Goal: Navigation & Orientation: Find specific page/section

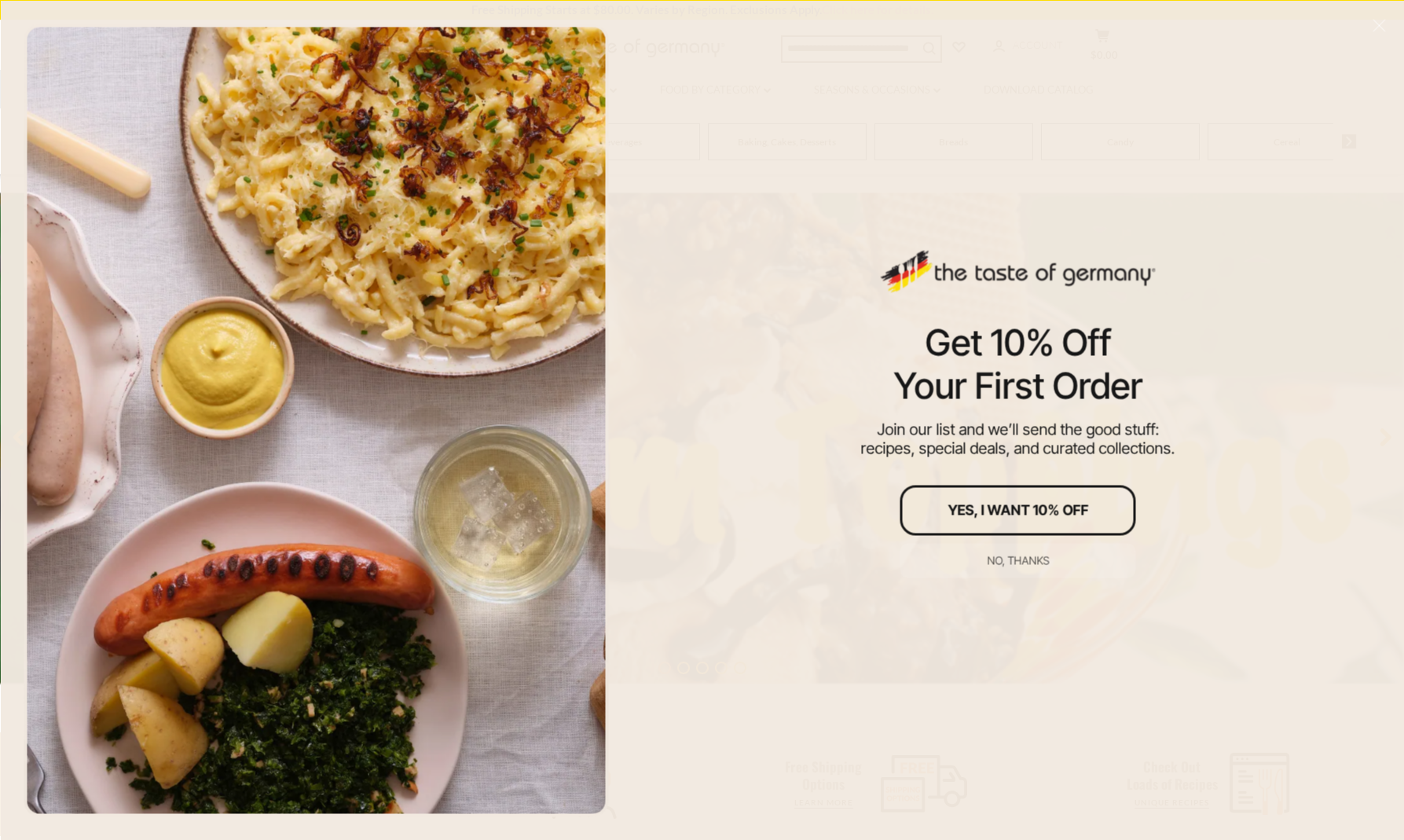
scroll to position [86, 0]
click at [1017, 557] on div "No, thanks" at bounding box center [1017, 560] width 62 height 11
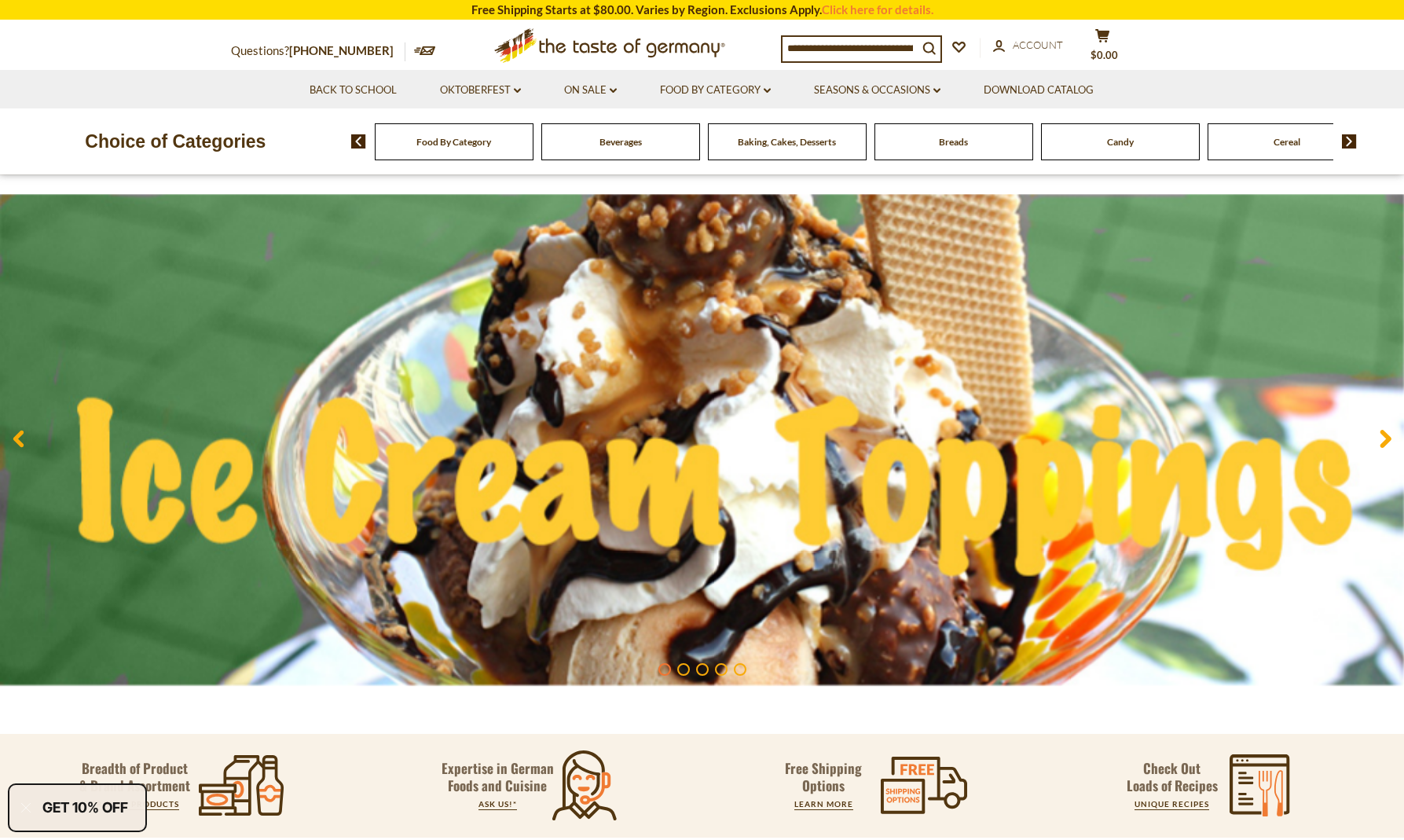
click at [460, 146] on span "Food By Category" at bounding box center [454, 142] width 75 height 12
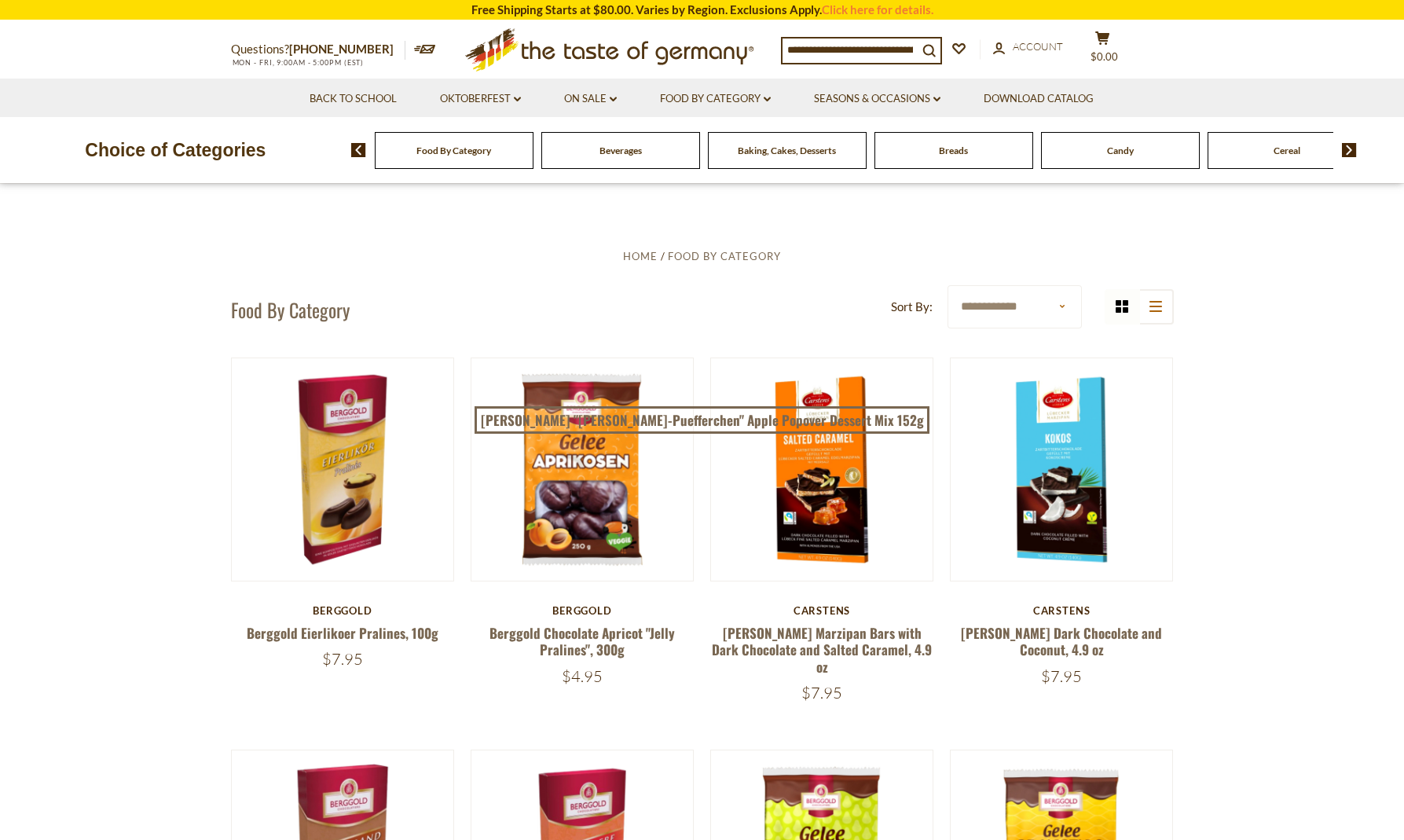
click at [470, 148] on span "Food By Category" at bounding box center [454, 151] width 75 height 12
click at [357, 143] on img at bounding box center [359, 150] width 15 height 14
click at [1351, 146] on img at bounding box center [1349, 150] width 15 height 14
click at [1349, 144] on img at bounding box center [1349, 150] width 15 height 14
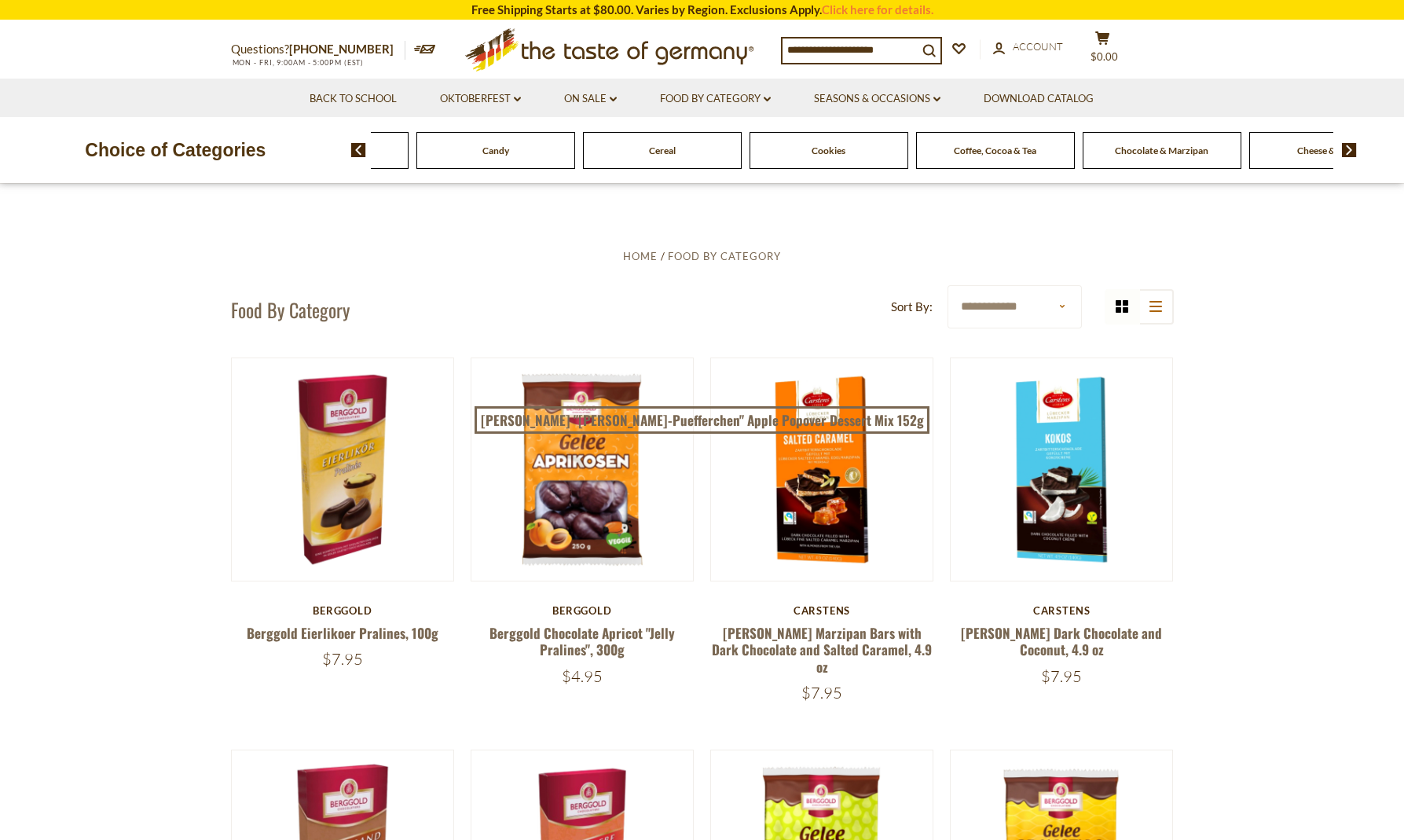
click at [1349, 144] on img at bounding box center [1349, 150] width 15 height 14
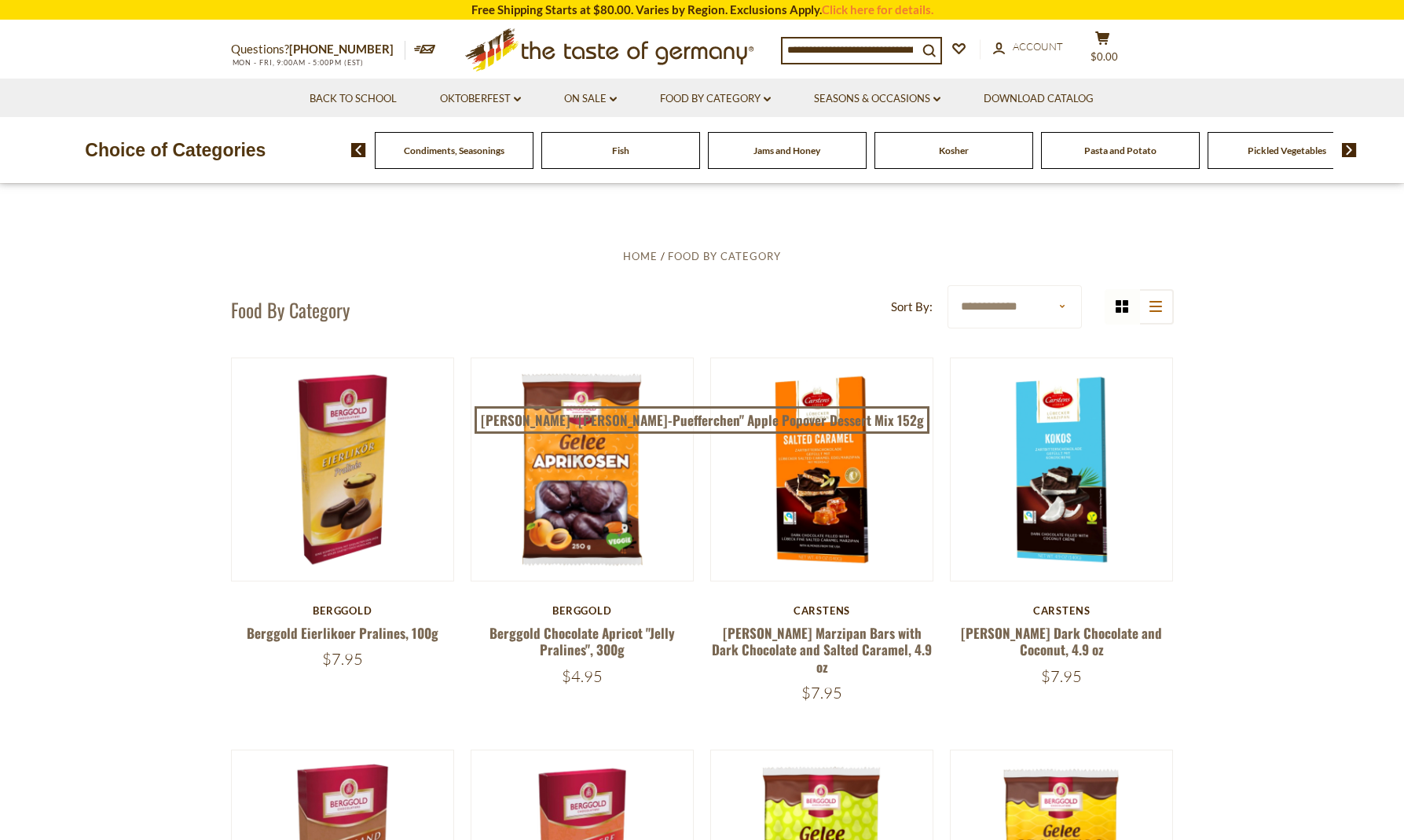
click at [1349, 144] on img at bounding box center [1349, 150] width 15 height 14
click at [1008, 147] on span "Sausages" at bounding box center [996, 151] width 37 height 12
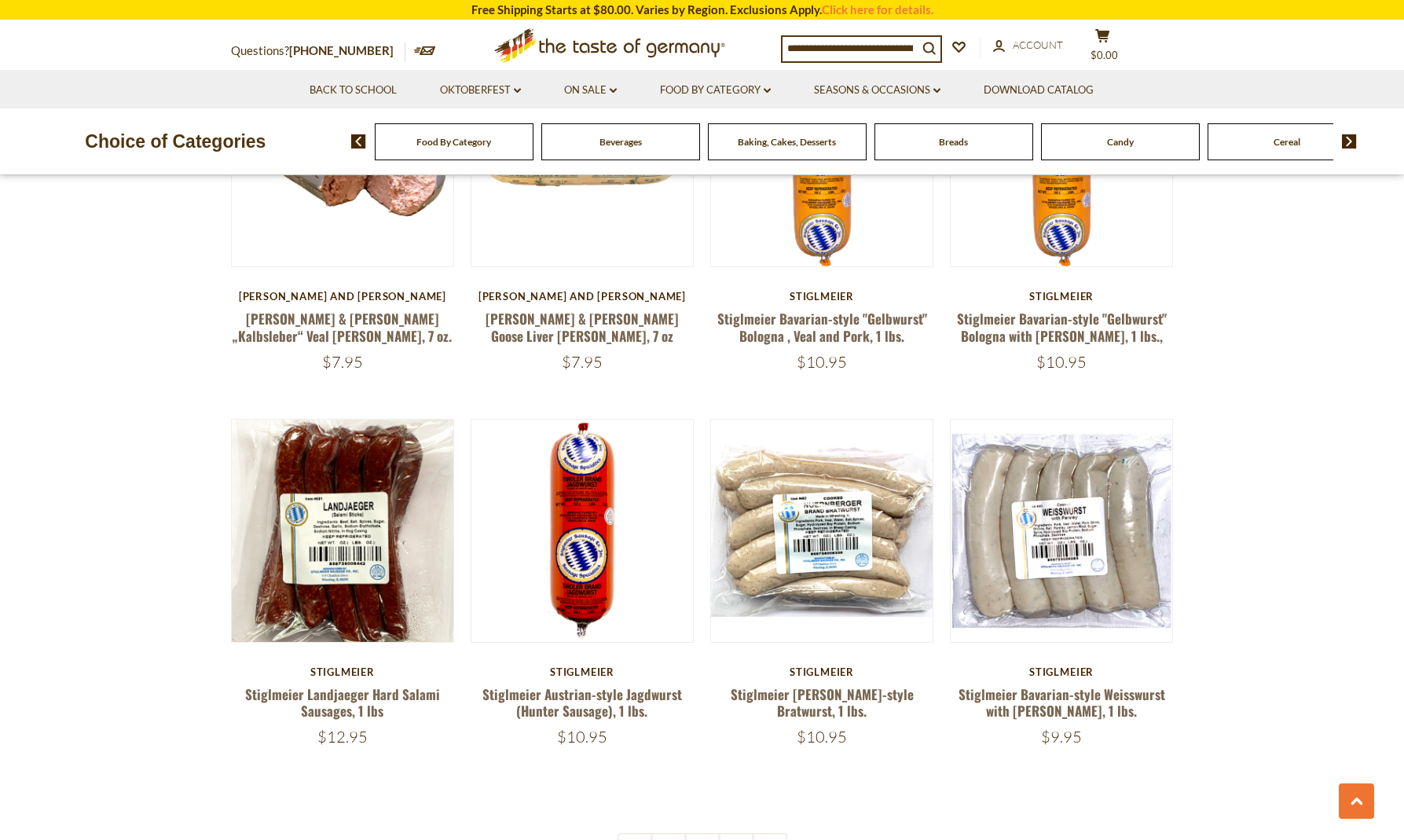
scroll to position [3383, 0]
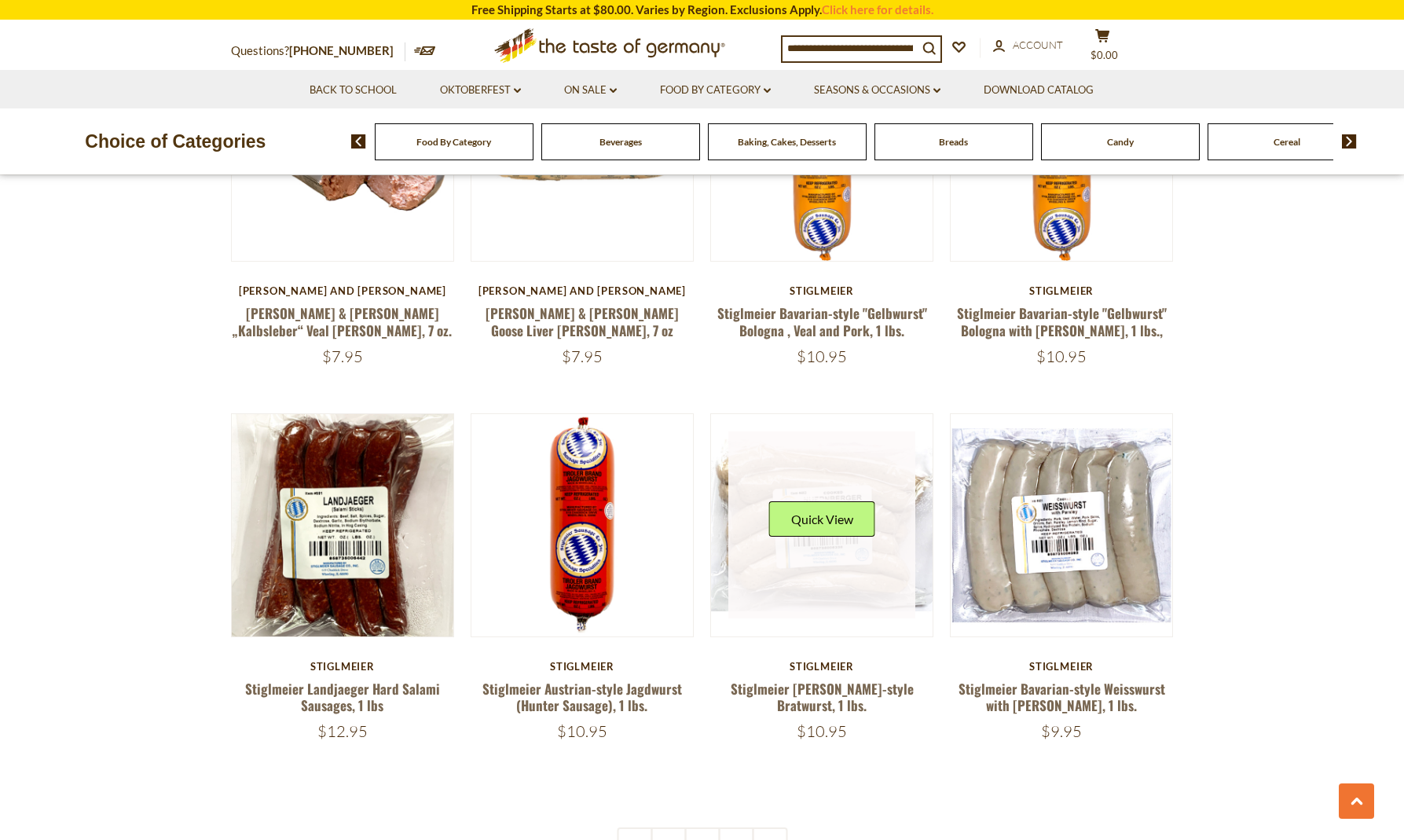
click at [784, 443] on link at bounding box center [822, 524] width 187 height 187
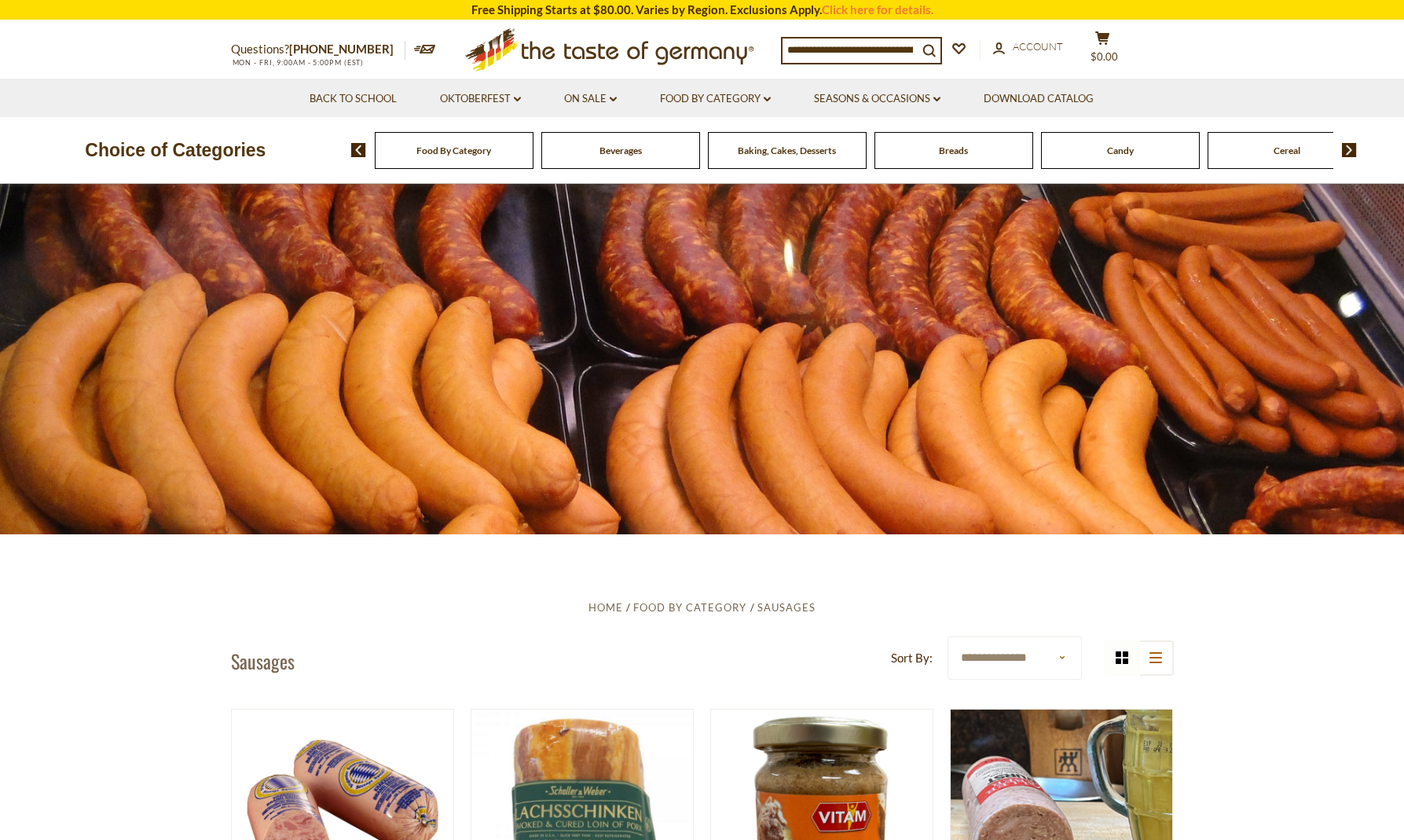
click at [1346, 145] on img at bounding box center [1349, 150] width 15 height 14
drag, startPoint x: 1346, startPoint y: 147, endPoint x: 1339, endPoint y: 139, distance: 10.6
click at [1343, 143] on img at bounding box center [1349, 150] width 15 height 14
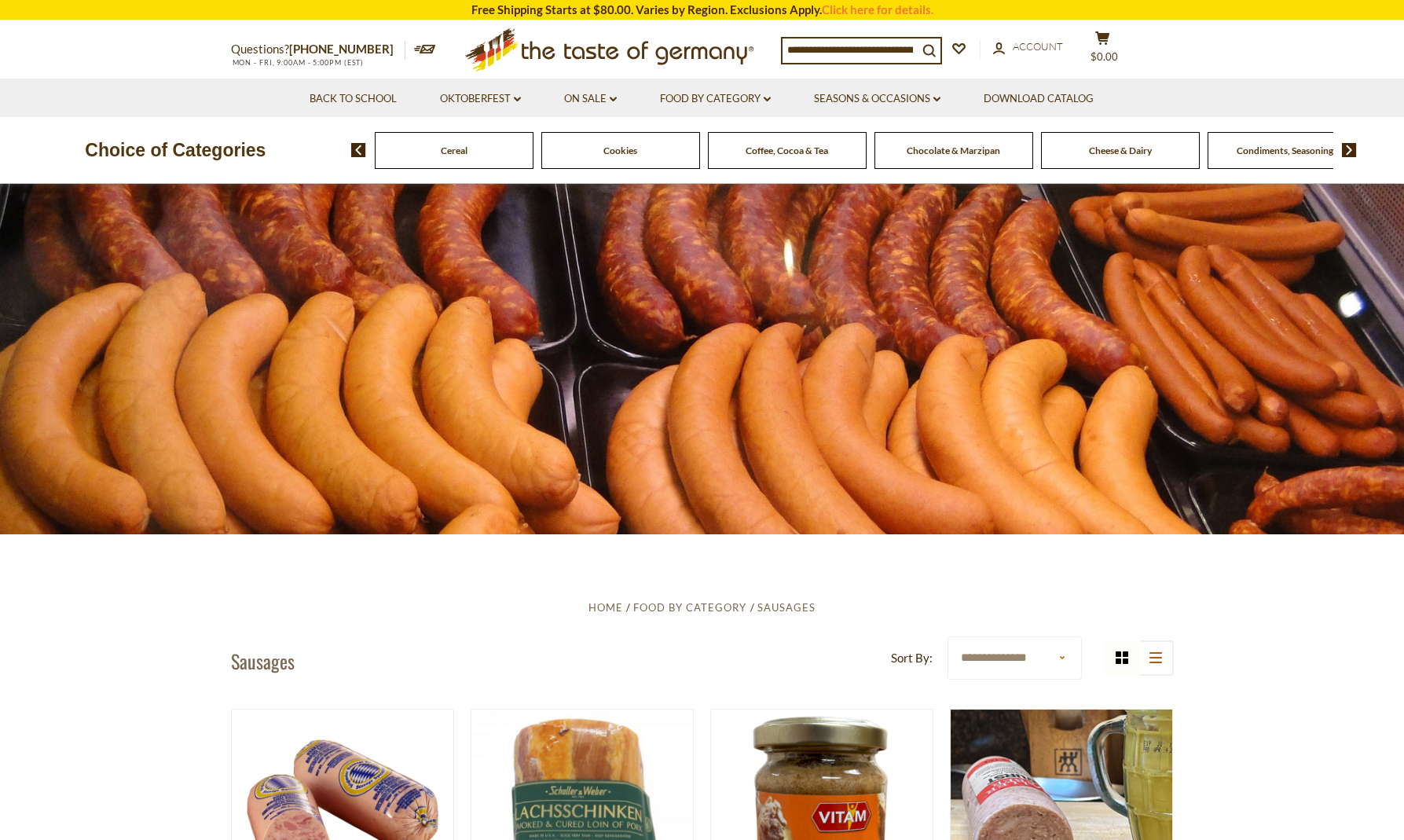
click at [1339, 139] on div "Food By Category Beverages Baking, Cakes, Desserts Breads Candy Cereal Cookies …" at bounding box center [878, 149] width 1053 height 38
click at [1346, 148] on img at bounding box center [1349, 150] width 15 height 14
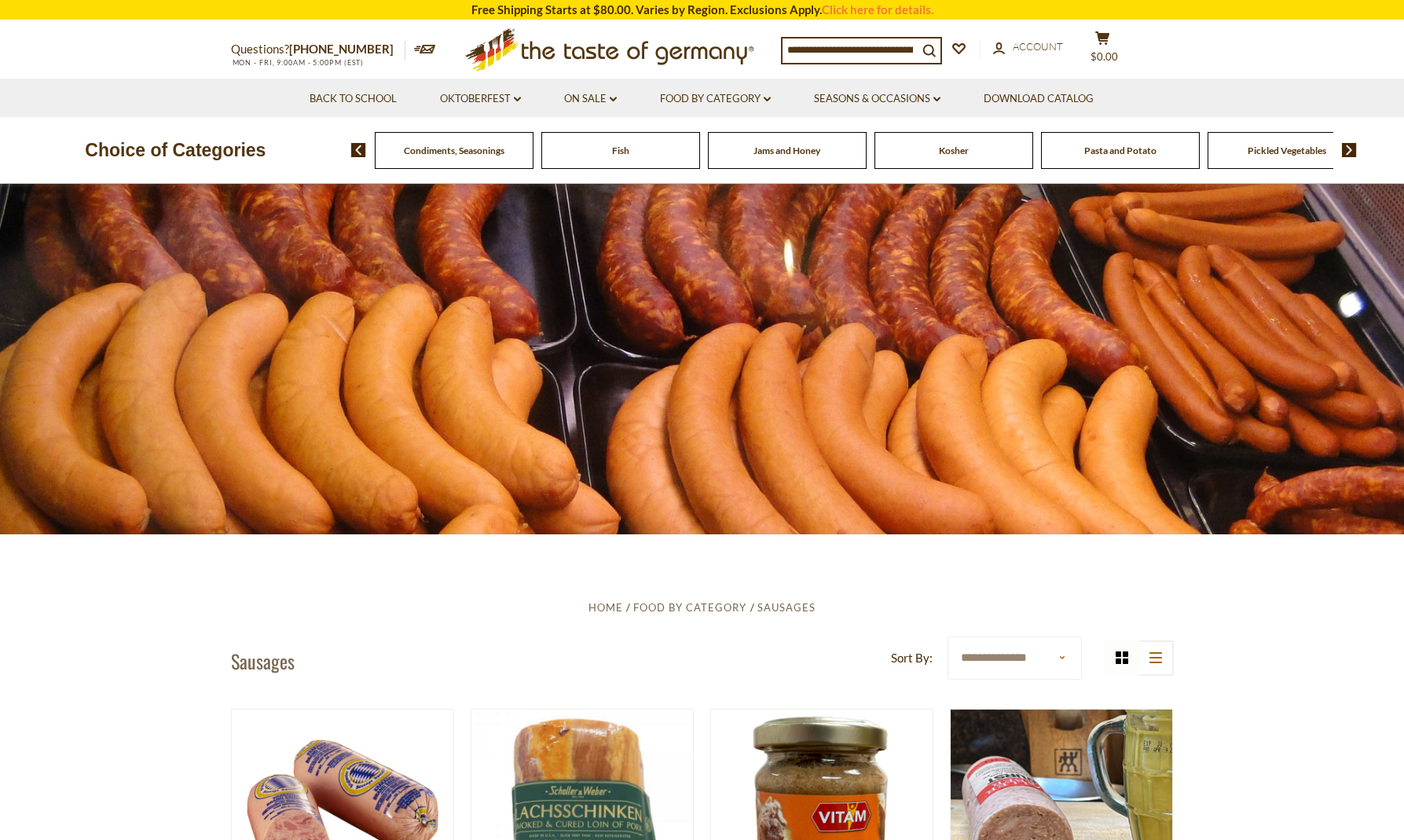
click at [1346, 148] on img at bounding box center [1349, 150] width 15 height 14
click at [703, 92] on link "Food By Category dropdown_arrow" at bounding box center [716, 99] width 111 height 17
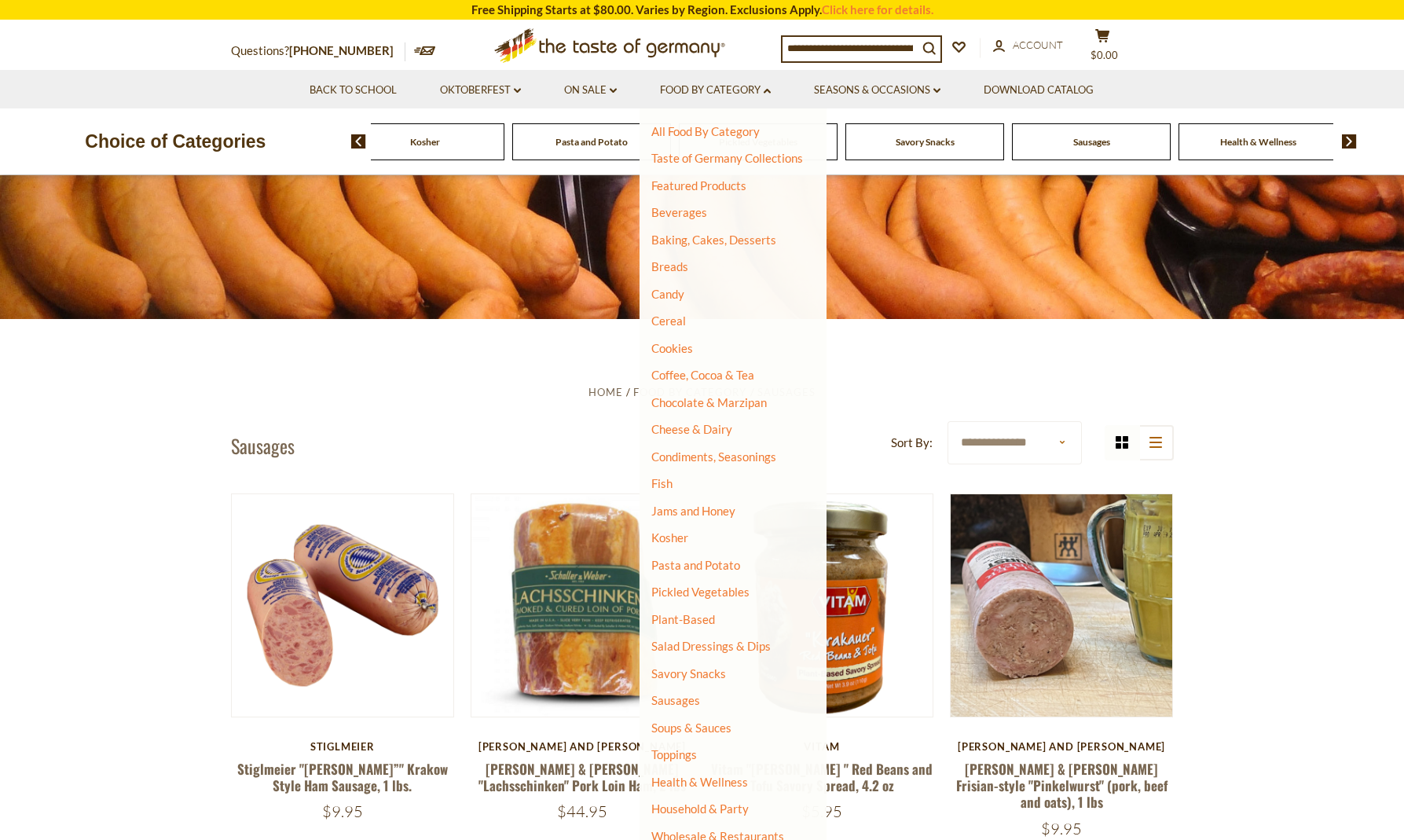
scroll to position [217, 0]
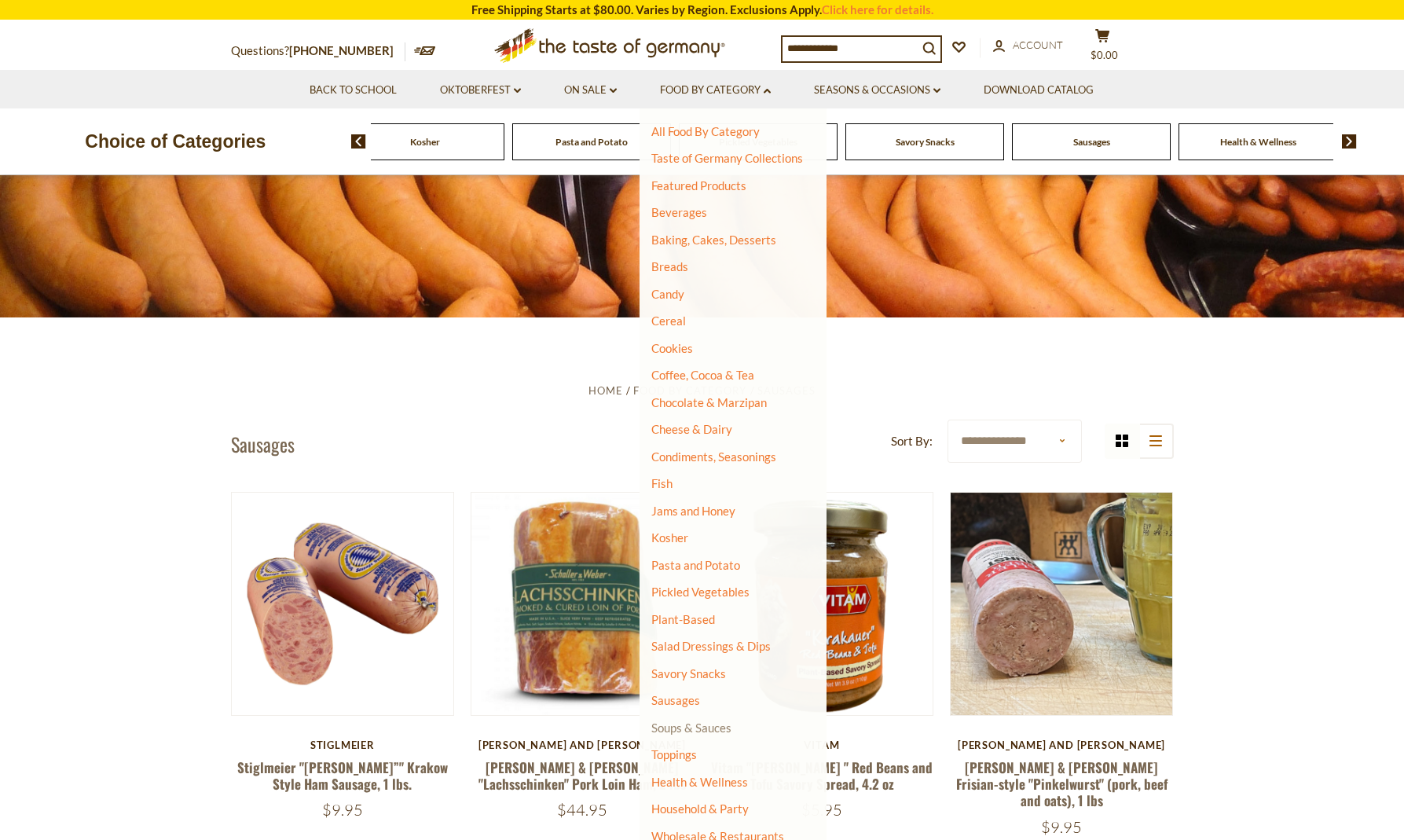
click at [702, 720] on link "Soups & Sauces" at bounding box center [692, 727] width 80 height 14
